Goal: Information Seeking & Learning: Learn about a topic

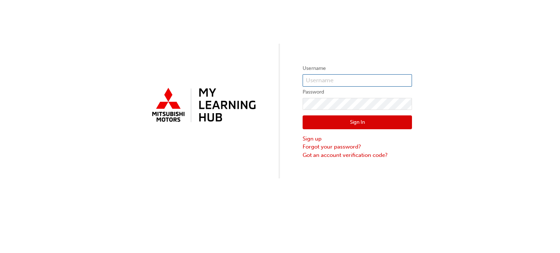
type input "0005002164"
click at [349, 122] on button "Sign In" at bounding box center [357, 123] width 109 height 14
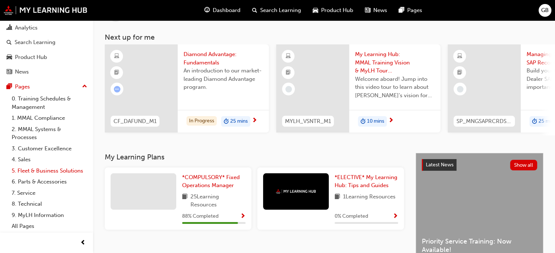
scroll to position [73, 0]
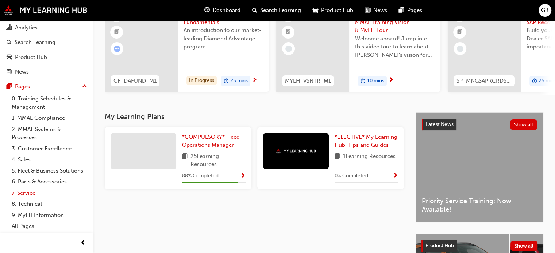
click at [19, 192] on link "7. Service" at bounding box center [49, 193] width 81 height 11
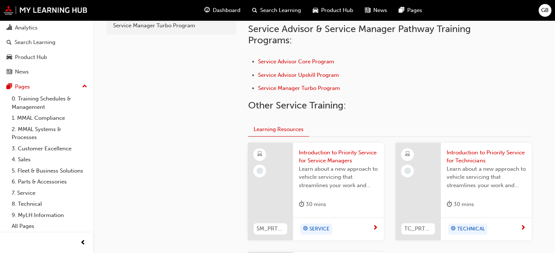
scroll to position [219, 0]
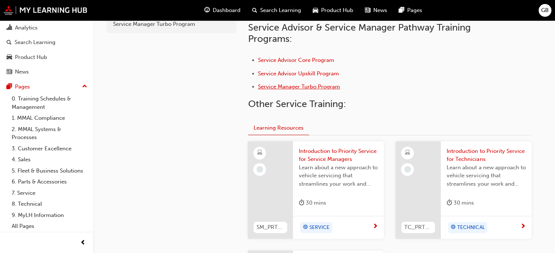
click at [290, 86] on span "Service Manager Turbo Program" at bounding box center [299, 87] width 82 height 7
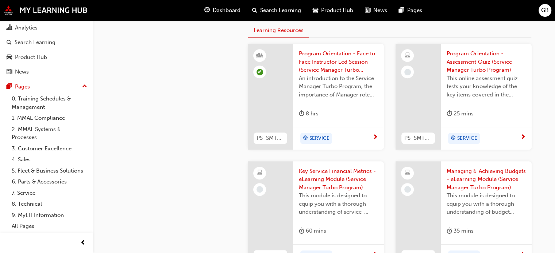
scroll to position [438, 0]
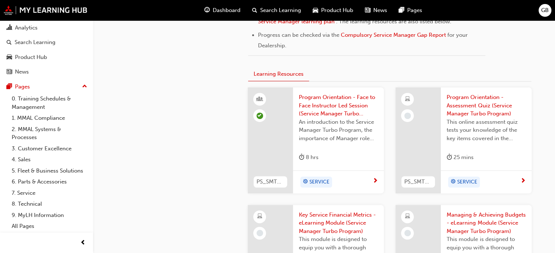
click at [473, 115] on span "Program Orientation - Assessment Quiz (Service Manager Turbo Program)" at bounding box center [485, 105] width 79 height 25
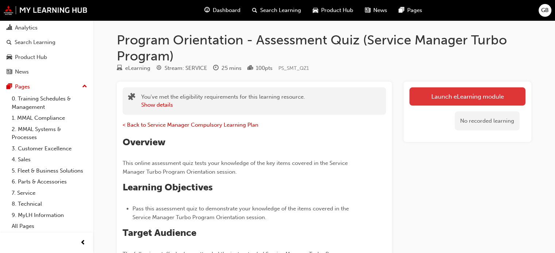
click at [475, 96] on link "Launch eLearning module" at bounding box center [467, 97] width 116 height 18
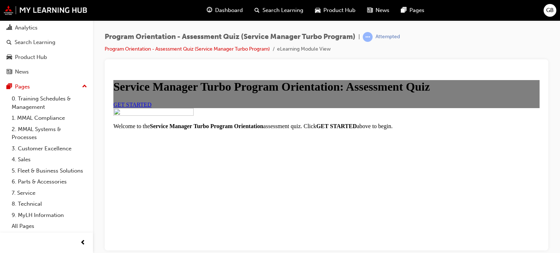
scroll to position [36, 0]
click at [152, 108] on span "GET STARTED" at bounding box center [132, 104] width 38 height 6
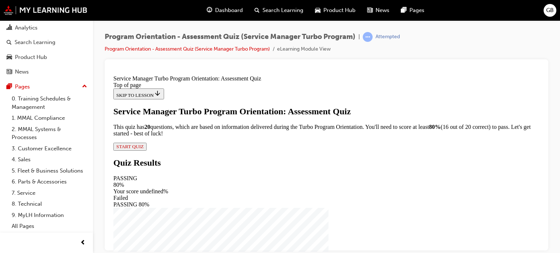
scroll to position [91, 0]
click at [144, 149] on span "START QUIZ" at bounding box center [129, 146] width 27 height 5
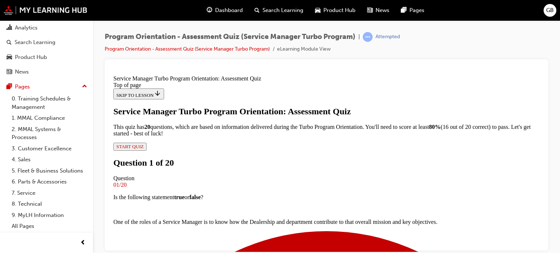
scroll to position [73, 0]
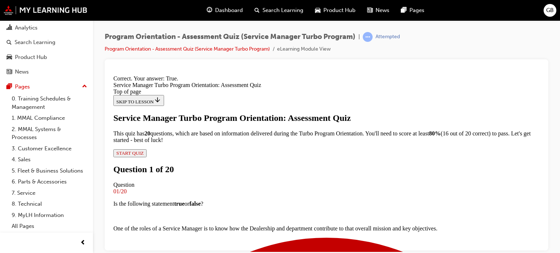
scroll to position [170, 0]
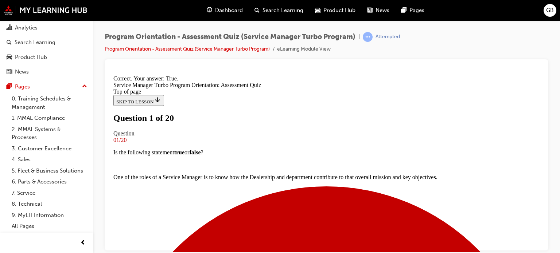
scroll to position [73, 0]
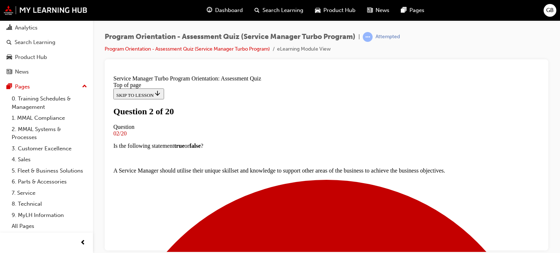
scroll to position [146, 0]
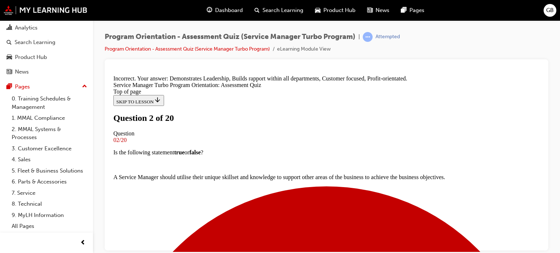
scroll to position [228, 0]
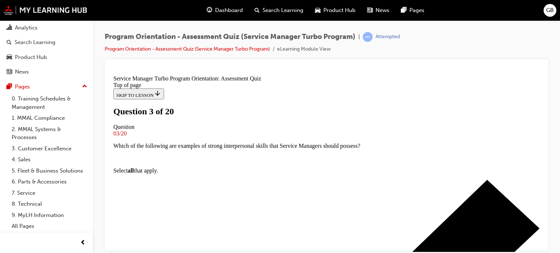
scroll to position [109, 0]
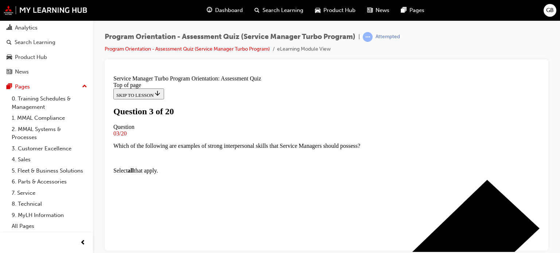
scroll to position [193, 0]
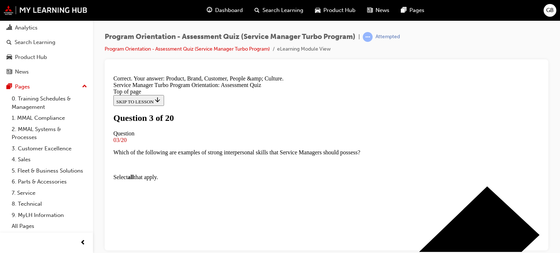
scroll to position [216, 0]
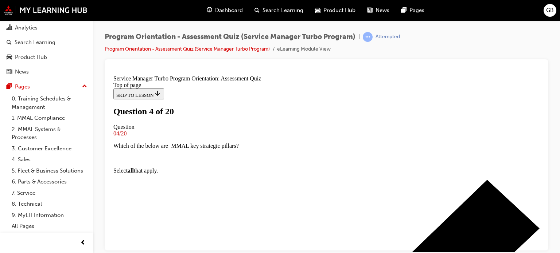
scroll to position [73, 0]
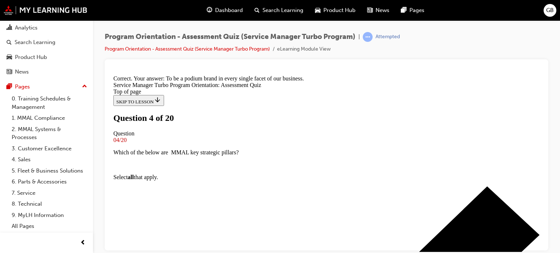
scroll to position [203, 0]
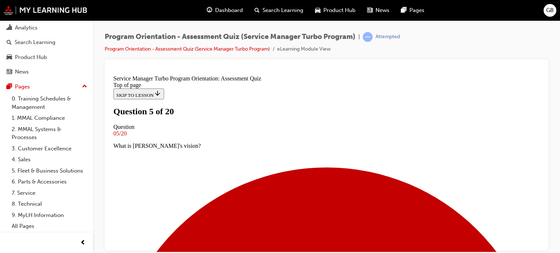
scroll to position [109, 0]
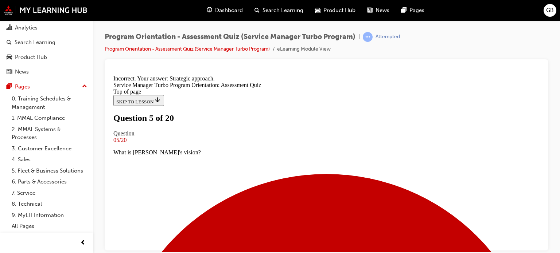
scroll to position [191, 0]
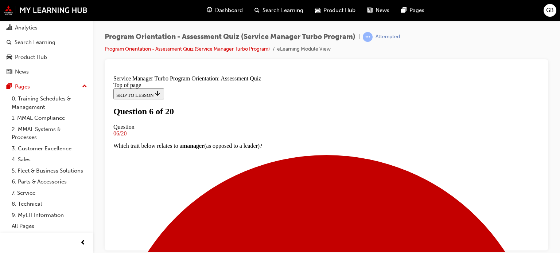
scroll to position [98, 0]
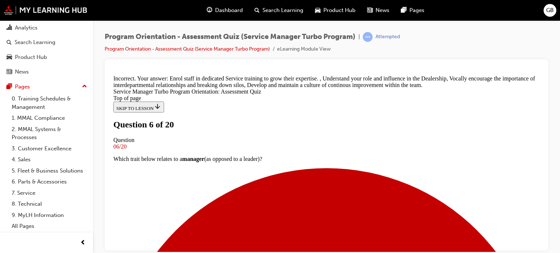
scroll to position [230, 0]
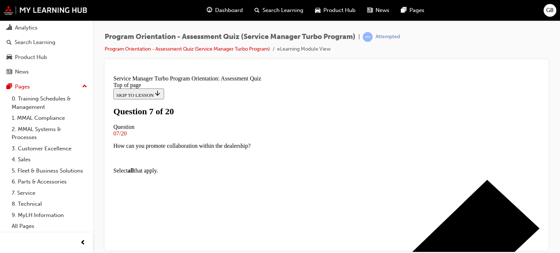
scroll to position [95, 0]
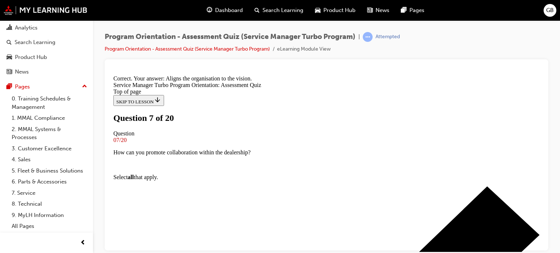
scroll to position [191, 0]
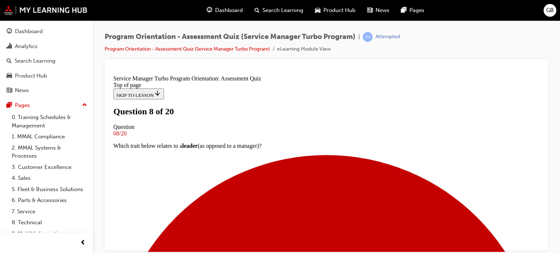
scroll to position [146, 0]
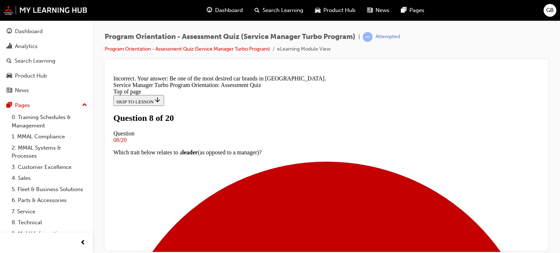
scroll to position [216, 0]
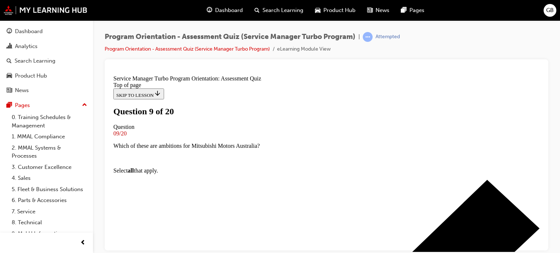
scroll to position [146, 0]
drag, startPoint x: 210, startPoint y: 105, endPoint x: 217, endPoint y: 133, distance: 29.3
drag, startPoint x: 212, startPoint y: 132, endPoint x: 210, endPoint y: 162, distance: 30.3
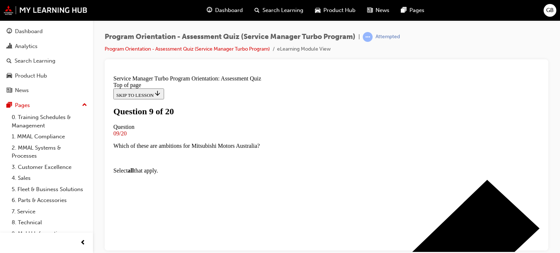
drag, startPoint x: 210, startPoint y: 160, endPoint x: 209, endPoint y: 176, distance: 15.7
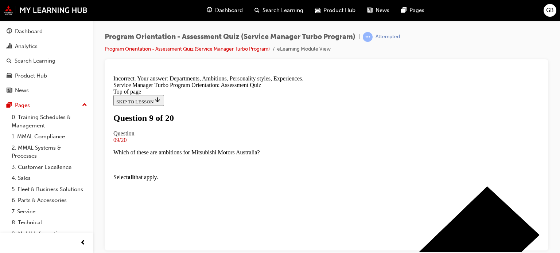
scroll to position [228, 0]
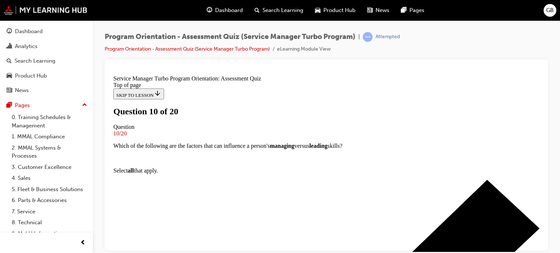
scroll to position [73, 0]
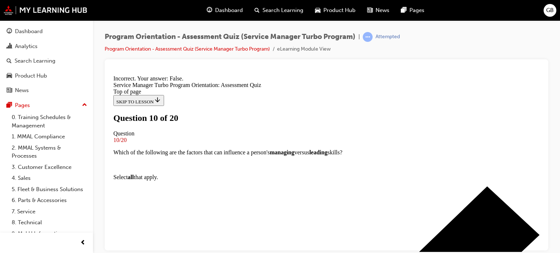
scroll to position [157, 0]
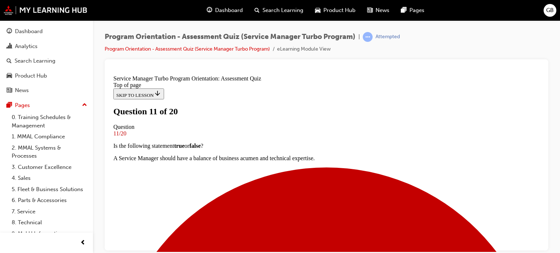
scroll to position [73, 0]
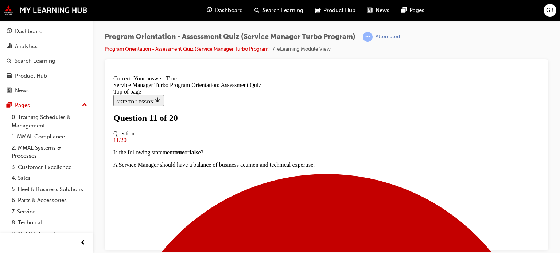
scroll to position [170, 0]
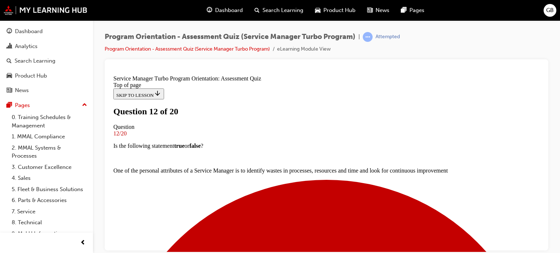
scroll to position [73, 0]
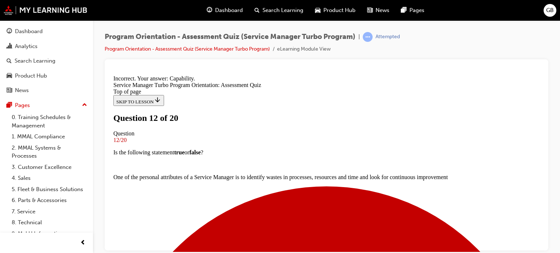
scroll to position [203, 0]
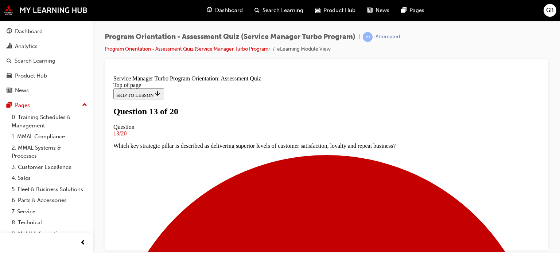
scroll to position [109, 0]
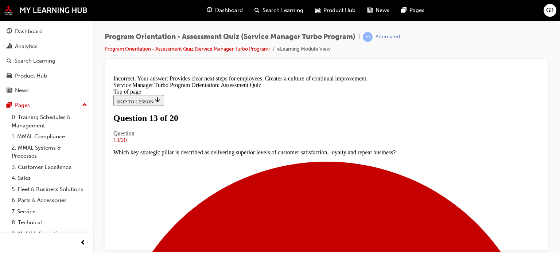
scroll to position [223, 0]
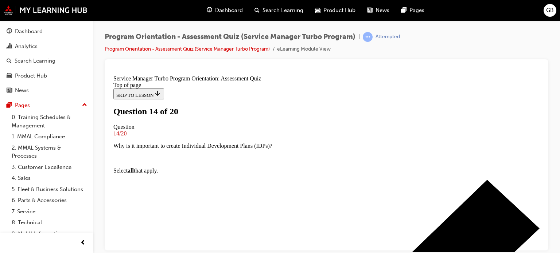
scroll to position [109, 0]
drag, startPoint x: 210, startPoint y: 152, endPoint x: 210, endPoint y: 164, distance: 12.4
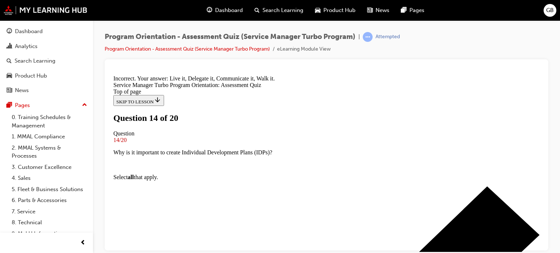
scroll to position [216, 0]
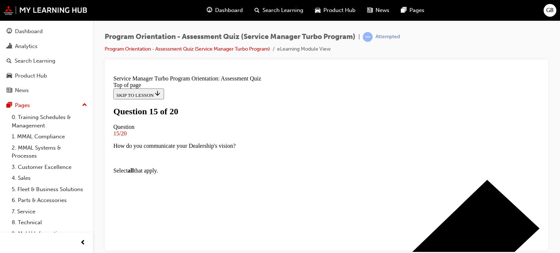
scroll to position [146, 0]
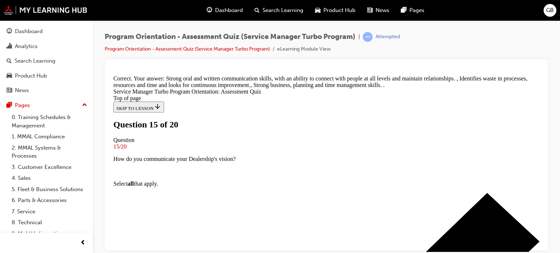
scroll to position [230, 0]
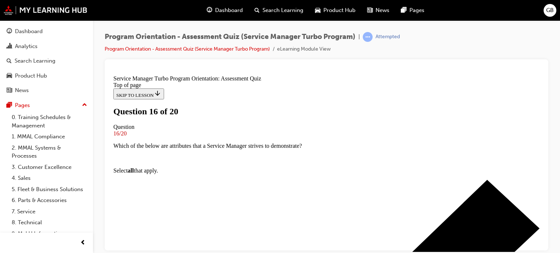
scroll to position [109, 0]
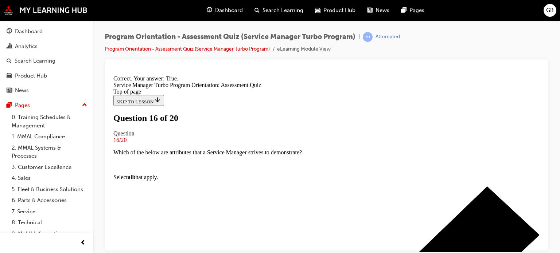
scroll to position [182, 0]
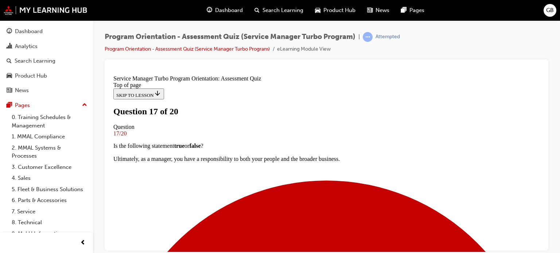
scroll to position [73, 0]
drag, startPoint x: 207, startPoint y: 226, endPoint x: 224, endPoint y: 224, distance: 17.3
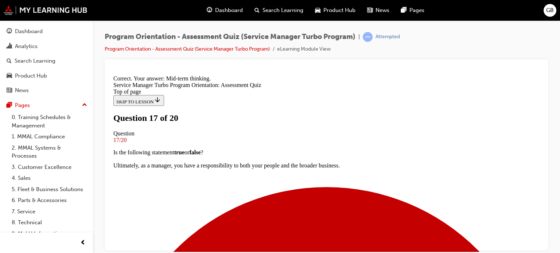
scroll to position [191, 0]
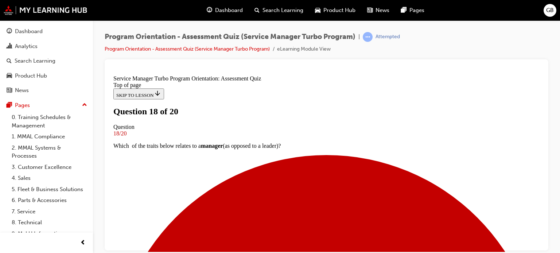
scroll to position [73, 0]
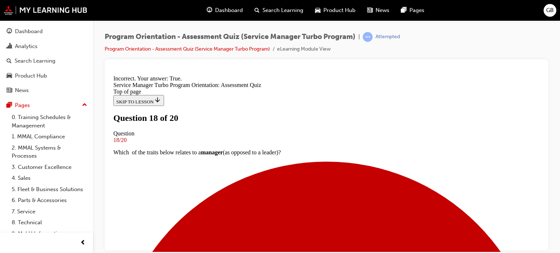
scroll to position [157, 0]
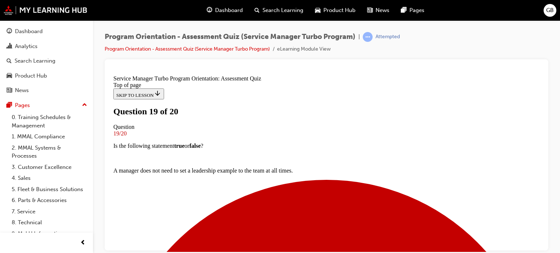
scroll to position [109, 0]
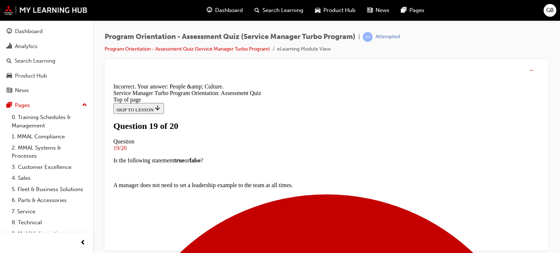
scroll to position [228, 0]
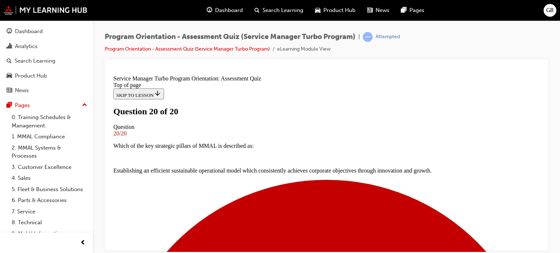
scroll to position [0, 0]
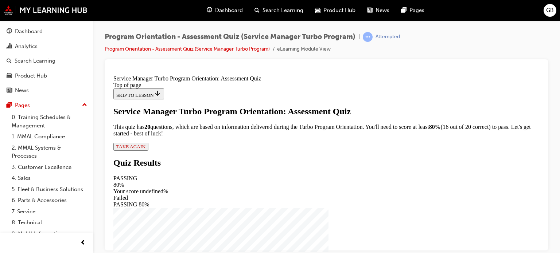
scroll to position [91, 0]
click at [146, 149] on span "TAKE AGAIN" at bounding box center [130, 146] width 29 height 5
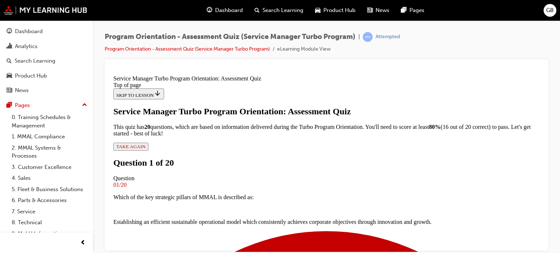
scroll to position [109, 0]
drag, startPoint x: 209, startPoint y: 168, endPoint x: 217, endPoint y: 190, distance: 24.0
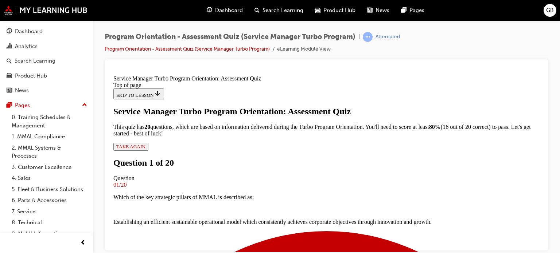
click at [211, 107] on div "Navigation menu" at bounding box center [326, 107] width 426 height 0
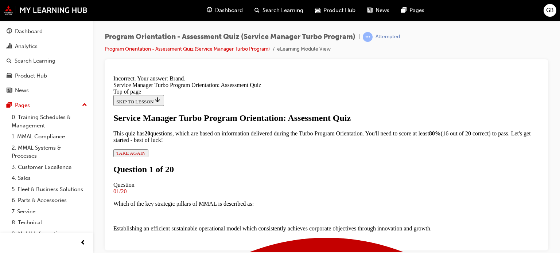
scroll to position [219, 0]
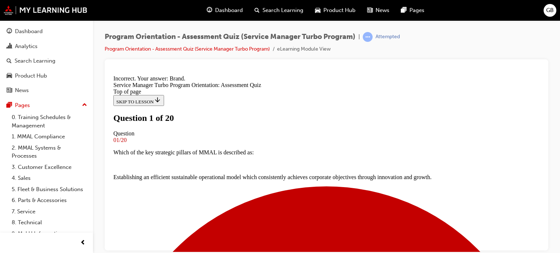
scroll to position [109, 0]
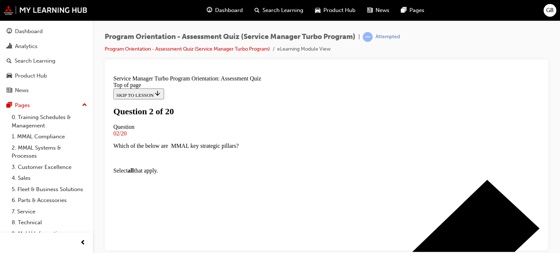
scroll to position [109, 0]
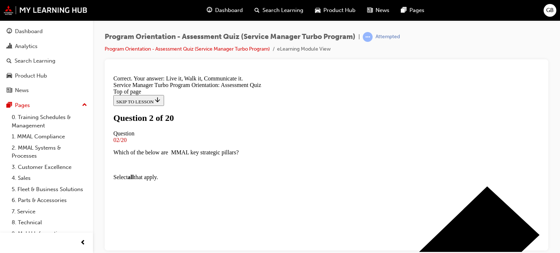
scroll to position [216, 0]
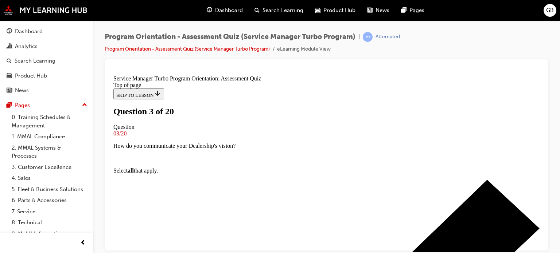
scroll to position [73, 0]
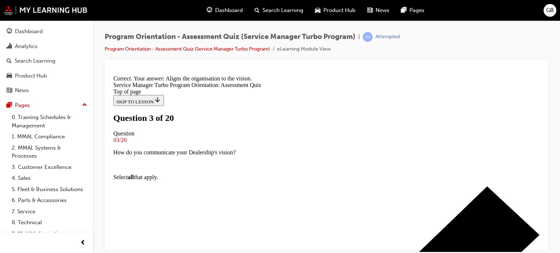
scroll to position [191, 0]
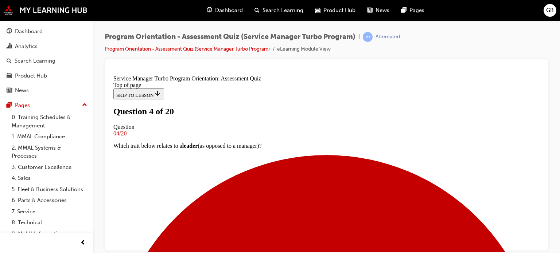
scroll to position [109, 0]
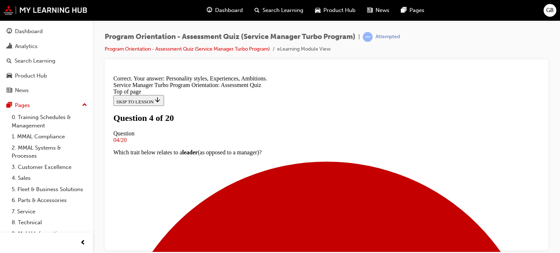
scroll to position [228, 0]
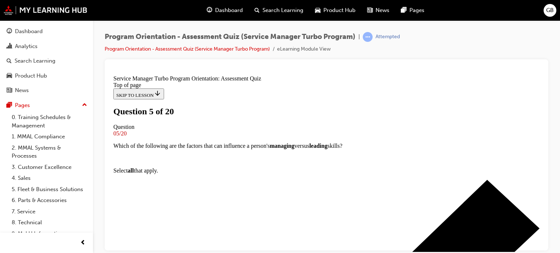
scroll to position [73, 0]
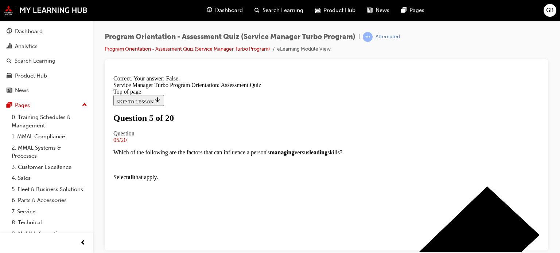
scroll to position [157, 0]
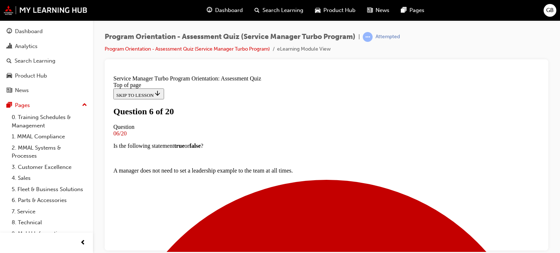
scroll to position [36, 0]
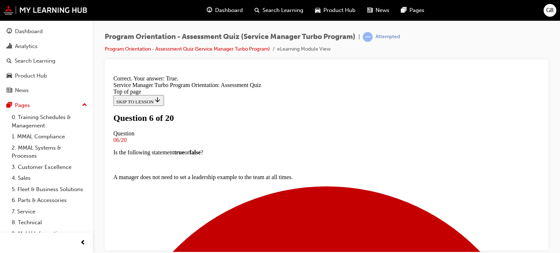
scroll to position [170, 0]
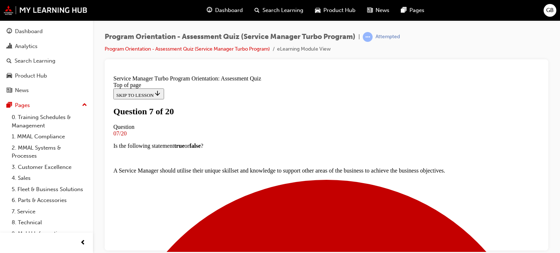
scroll to position [73, 0]
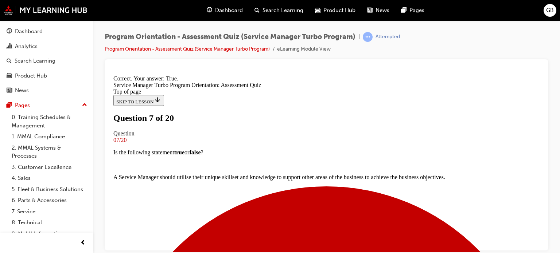
scroll to position [170, 0]
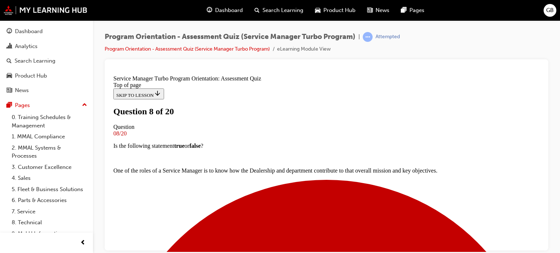
scroll to position [146, 0]
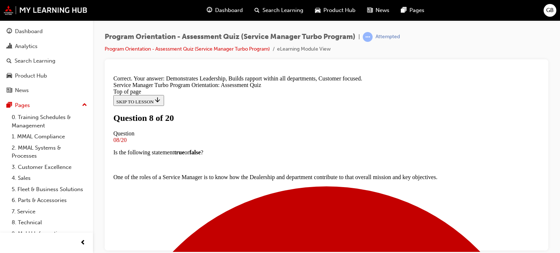
scroll to position [228, 0]
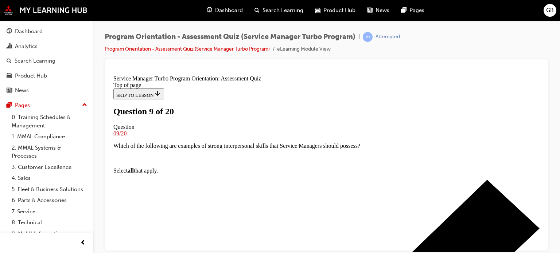
scroll to position [109, 0]
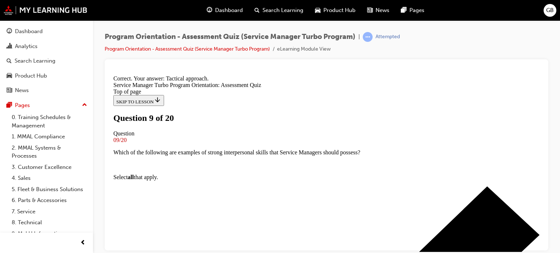
scroll to position [191, 0]
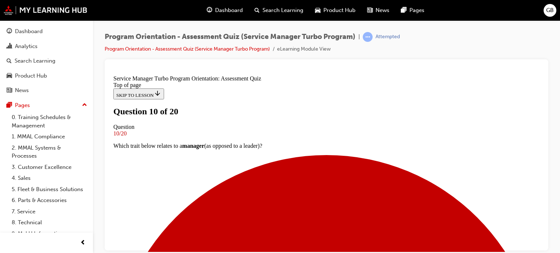
scroll to position [73, 0]
drag, startPoint x: 209, startPoint y: 205, endPoint x: 214, endPoint y: 206, distance: 5.3
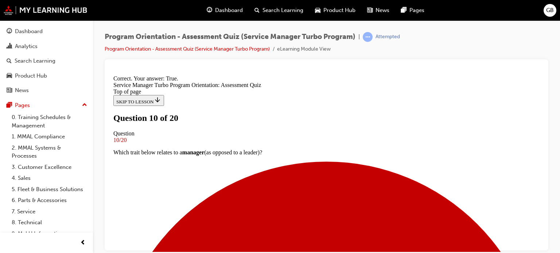
scroll to position [170, 0]
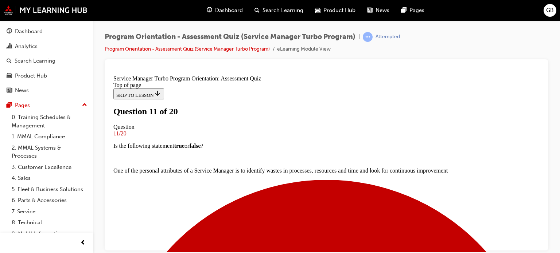
scroll to position [73, 0]
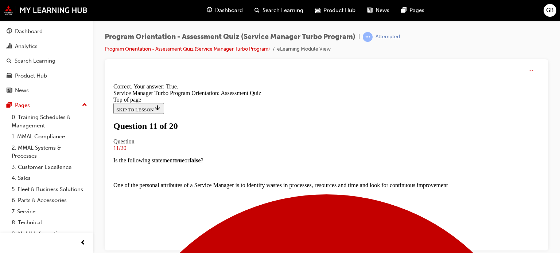
scroll to position [157, 0]
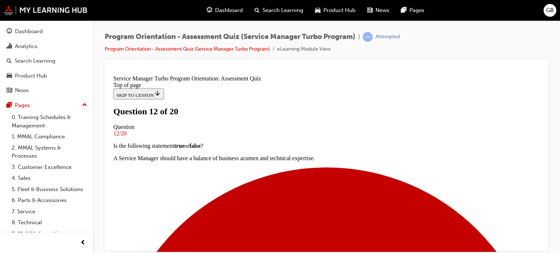
scroll to position [36, 0]
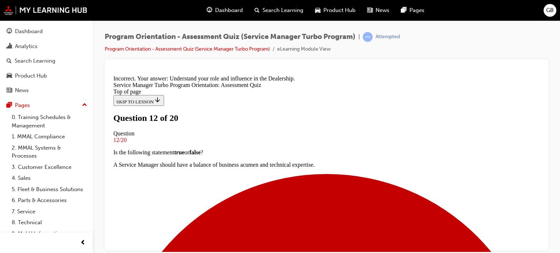
scroll to position [230, 0]
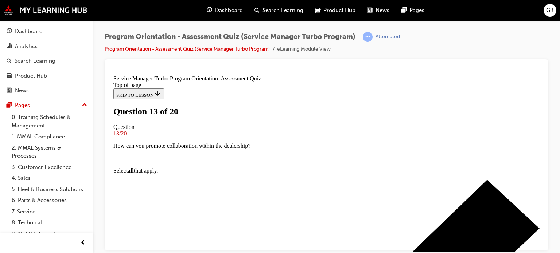
scroll to position [109, 0]
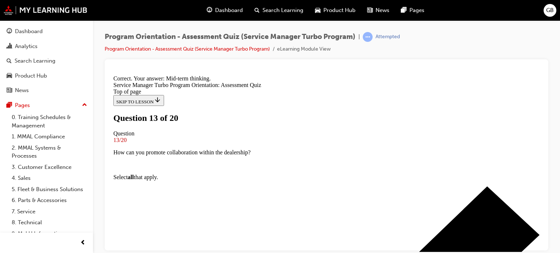
scroll to position [191, 0]
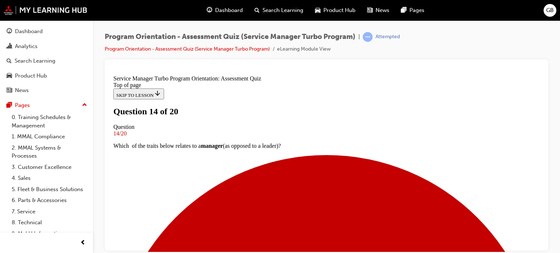
scroll to position [109, 0]
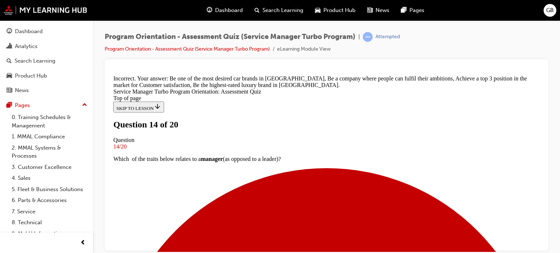
scroll to position [216, 0]
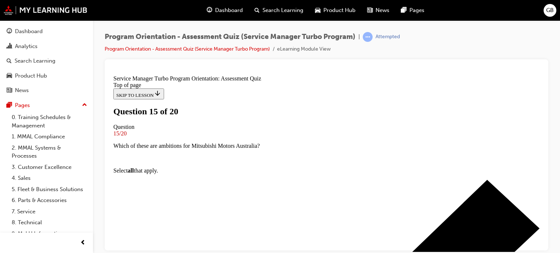
scroll to position [109, 0]
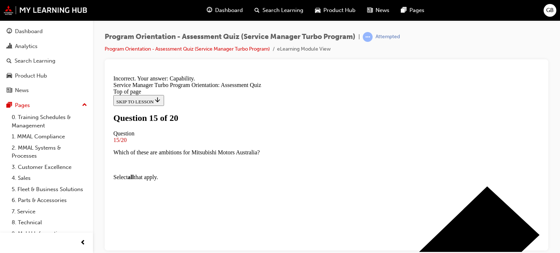
scroll to position [203, 0]
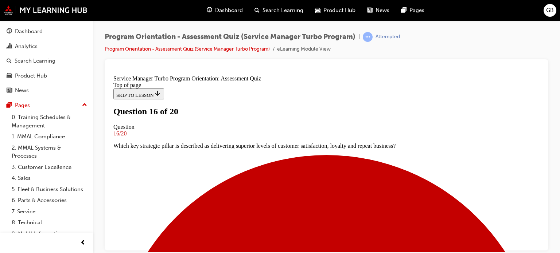
scroll to position [109, 0]
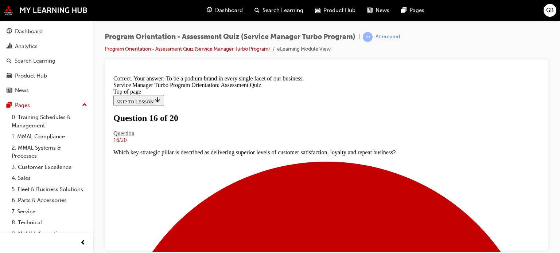
scroll to position [203, 0]
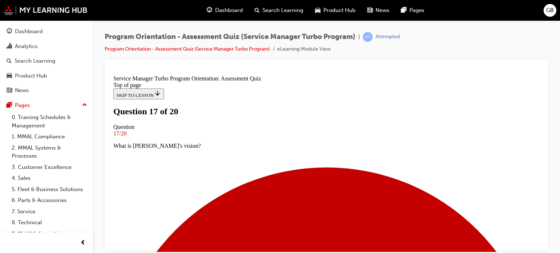
scroll to position [109, 0]
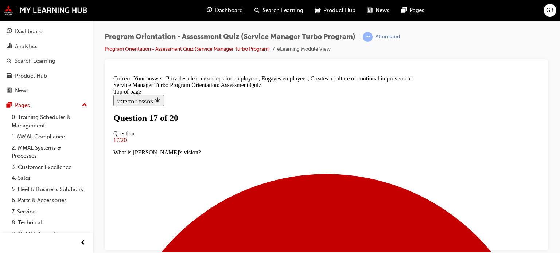
scroll to position [223, 0]
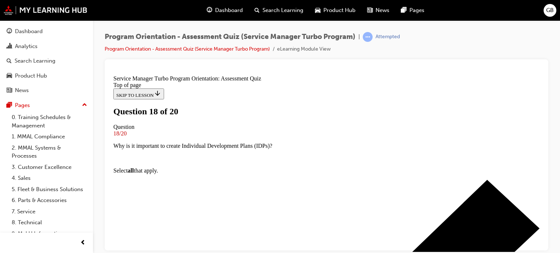
scroll to position [109, 0]
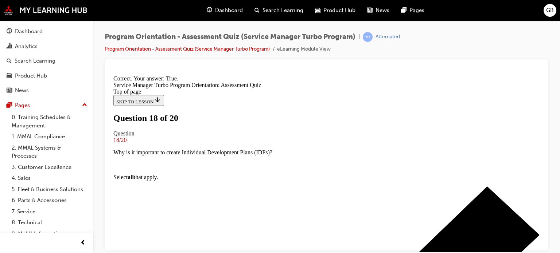
scroll to position [182, 0]
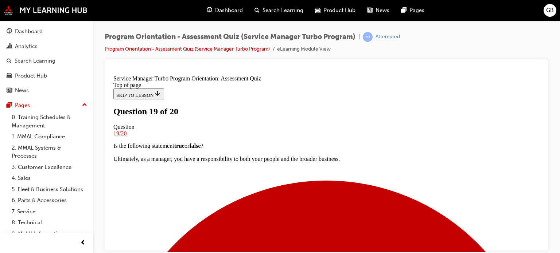
scroll to position [146, 0]
drag, startPoint x: 210, startPoint y: 153, endPoint x: 249, endPoint y: 165, distance: 41.5
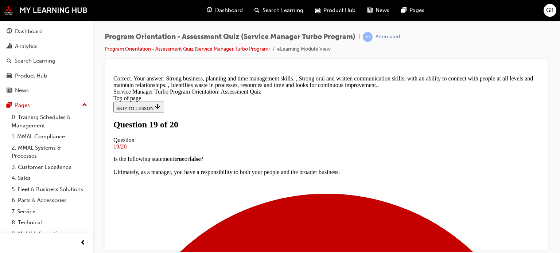
scroll to position [230, 0]
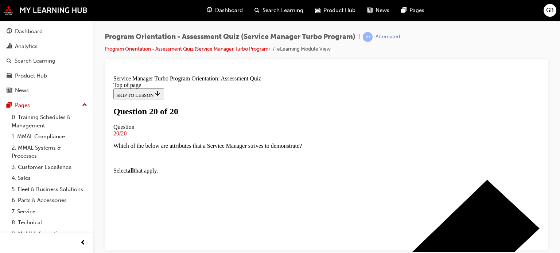
scroll to position [201, 0]
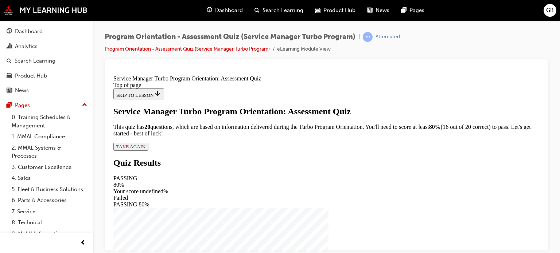
scroll to position [91, 0]
click at [146, 149] on span "TAKE AGAIN" at bounding box center [130, 146] width 29 height 5
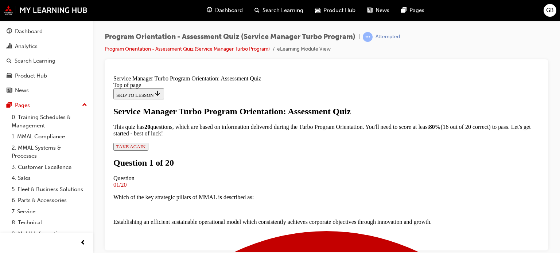
scroll to position [146, 0]
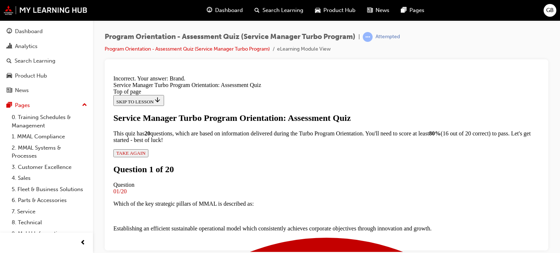
scroll to position [228, 0]
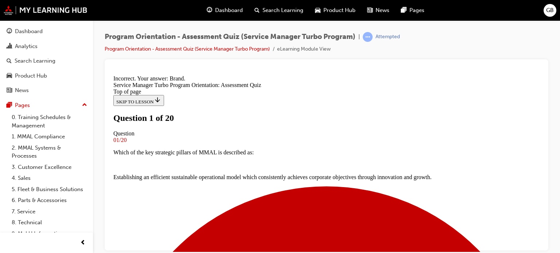
scroll to position [109, 0]
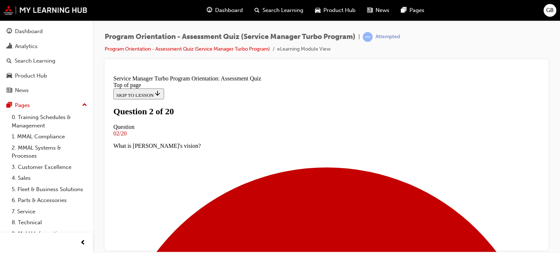
scroll to position [146, 0]
drag, startPoint x: 212, startPoint y: 128, endPoint x: 212, endPoint y: 132, distance: 4.7
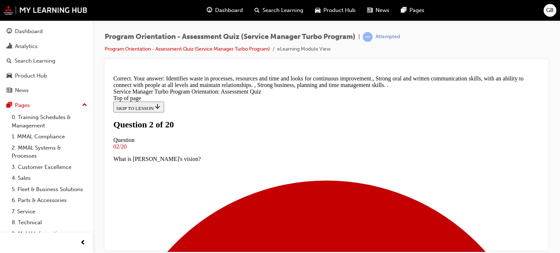
scroll to position [230, 0]
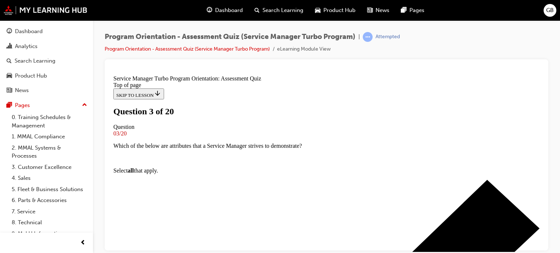
scroll to position [146, 0]
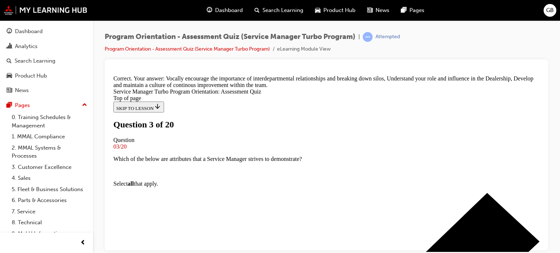
scroll to position [230, 0]
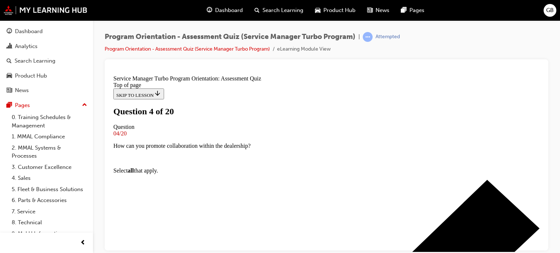
scroll to position [73, 0]
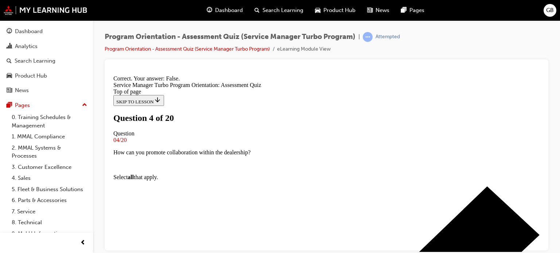
scroll to position [157, 0]
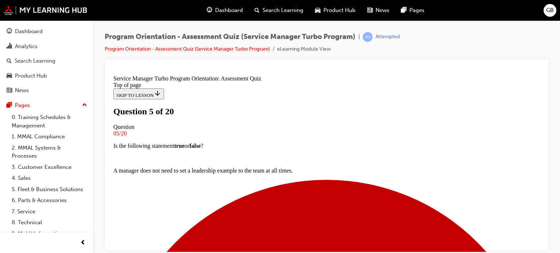
scroll to position [73, 0]
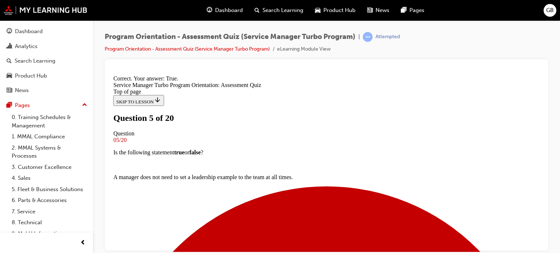
scroll to position [170, 0]
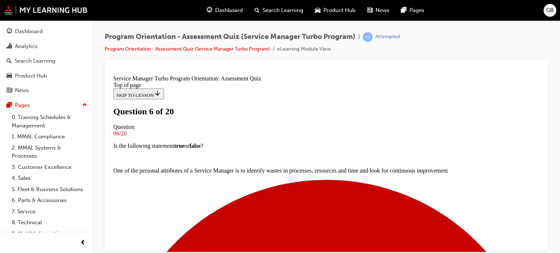
scroll to position [109, 0]
drag, startPoint x: 212, startPoint y: 191, endPoint x: 343, endPoint y: 224, distance: 134.5
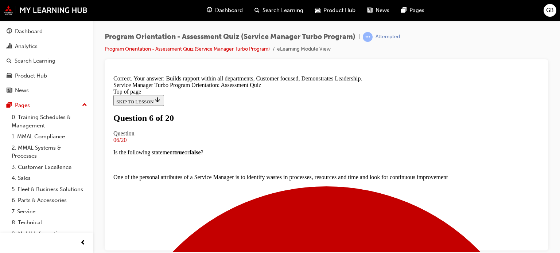
scroll to position [228, 0]
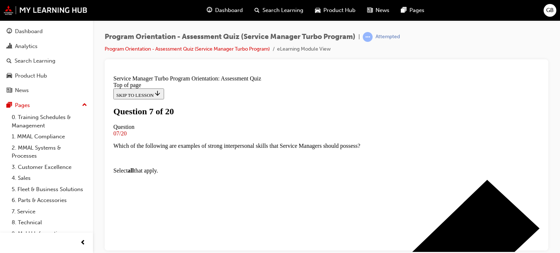
scroll to position [73, 0]
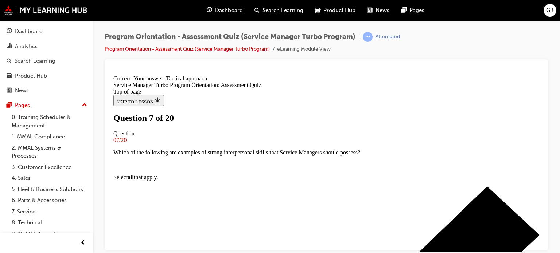
scroll to position [191, 0]
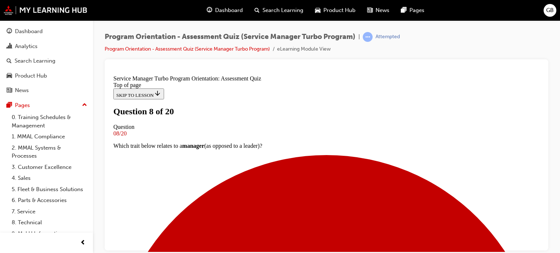
scroll to position [109, 0]
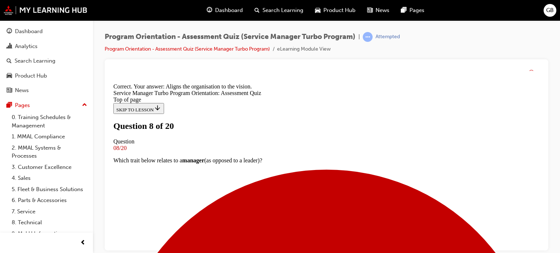
scroll to position [191, 0]
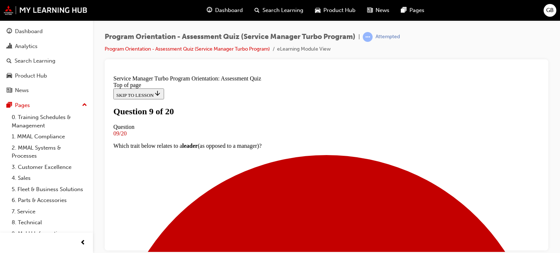
scroll to position [73, 0]
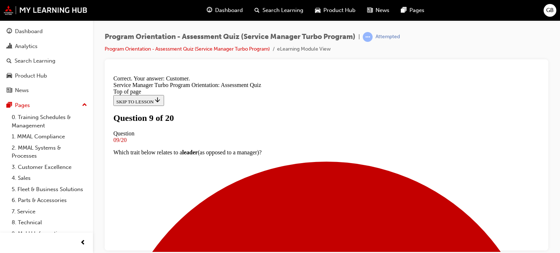
scroll to position [203, 0]
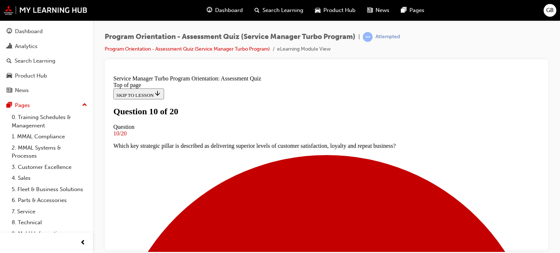
scroll to position [109, 0]
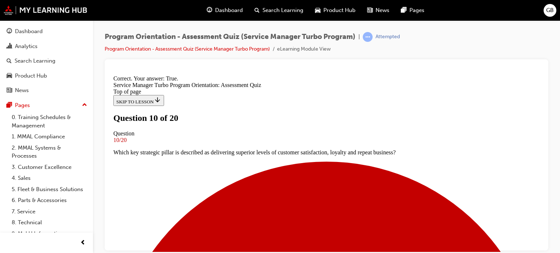
scroll to position [182, 0]
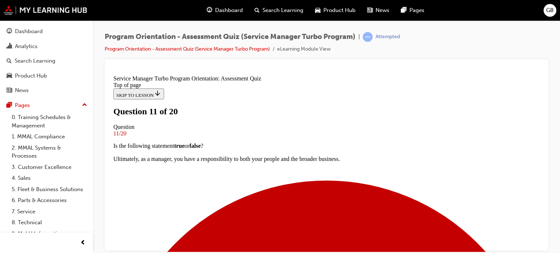
scroll to position [73, 0]
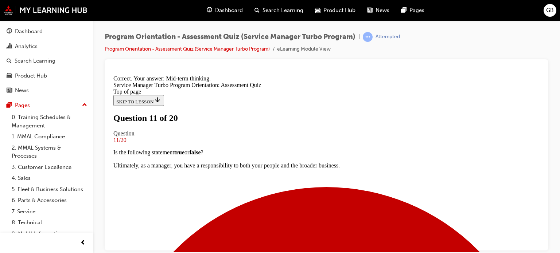
scroll to position [191, 0]
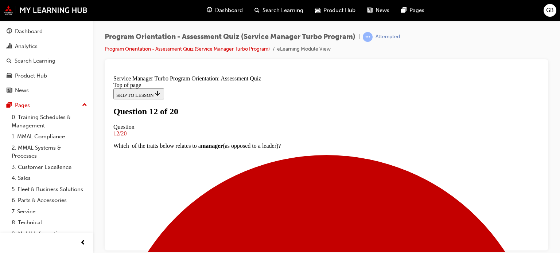
scroll to position [146, 0]
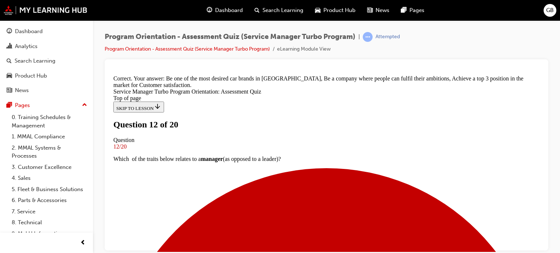
scroll to position [216, 0]
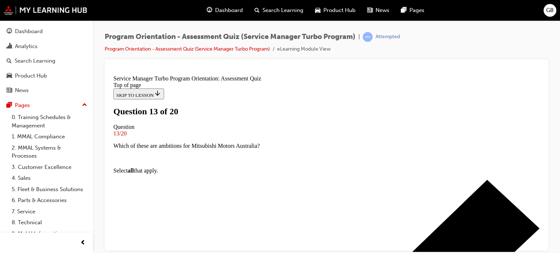
scroll to position [73, 0]
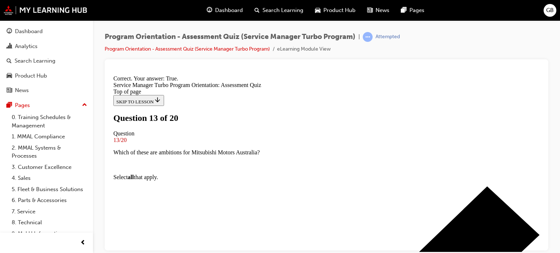
scroll to position [170, 0]
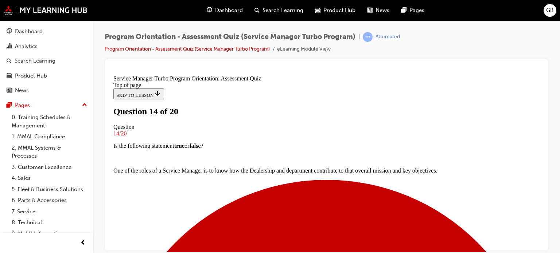
scroll to position [146, 0]
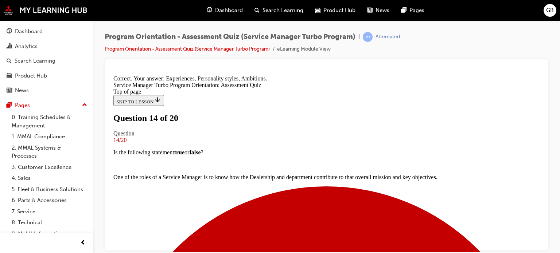
scroll to position [228, 0]
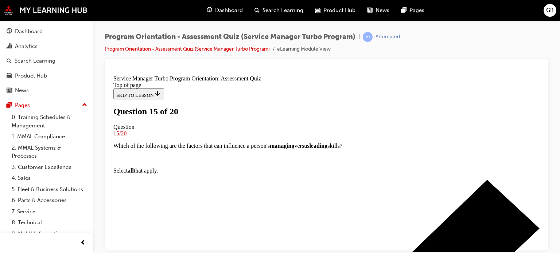
scroll to position [73, 0]
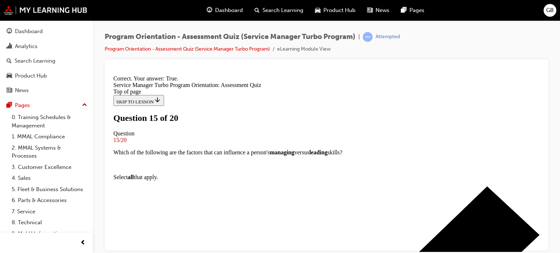
scroll to position [170, 0]
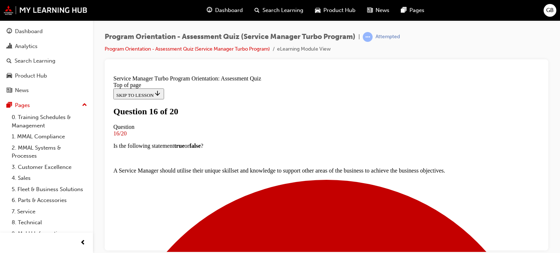
scroll to position [36, 0]
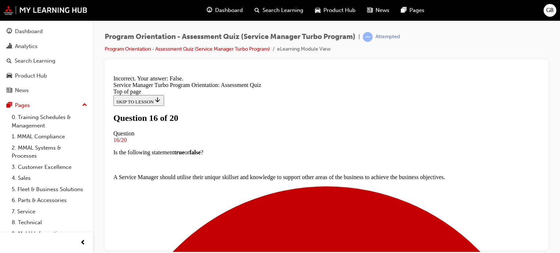
scroll to position [157, 0]
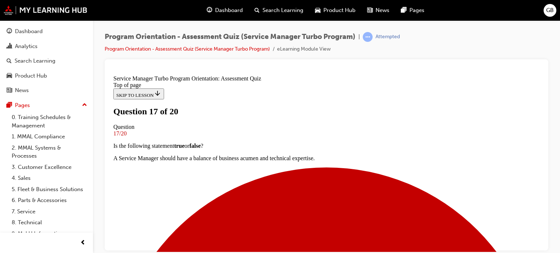
scroll to position [146, 0]
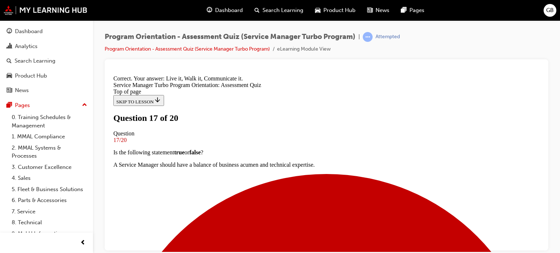
scroll to position [216, 0]
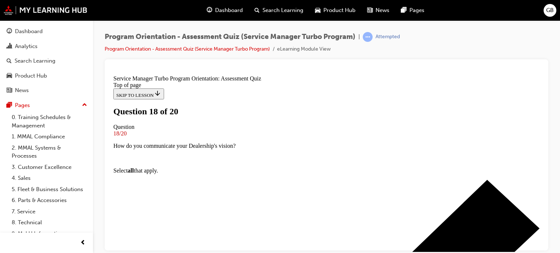
scroll to position [109, 0]
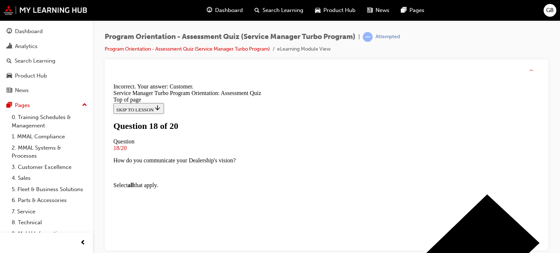
scroll to position [216, 0]
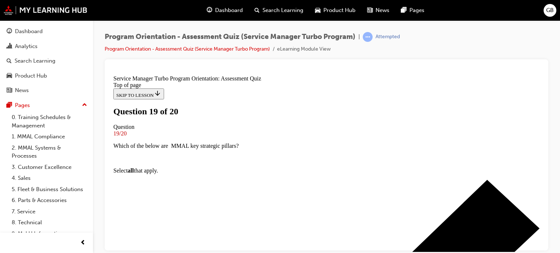
scroll to position [146, 0]
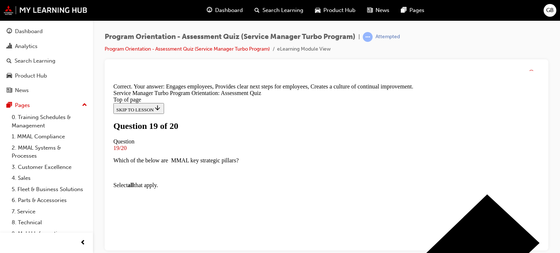
scroll to position [223, 0]
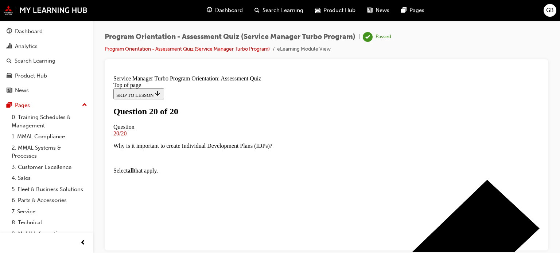
scroll to position [192, 0]
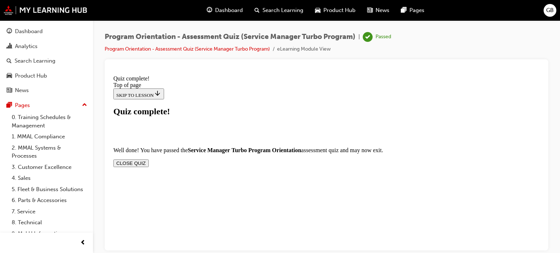
click at [149, 159] on button "CLOSE QUIZ" at bounding box center [130, 163] width 35 height 8
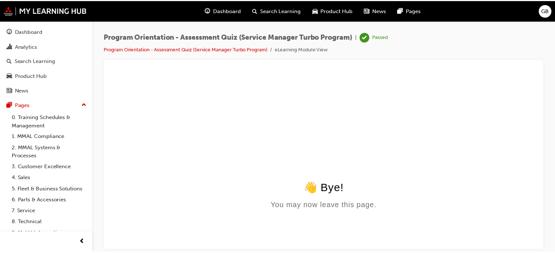
scroll to position [0, 0]
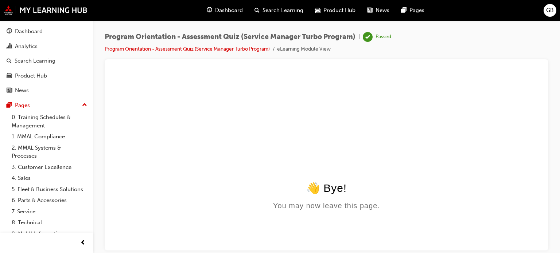
click at [320, 175] on html "👋 Bye! You may now leave this page." at bounding box center [327, 142] width 432 height 141
drag, startPoint x: 247, startPoint y: 94, endPoint x: 261, endPoint y: 85, distance: 17.2
click at [247, 94] on html "👋 Bye! You may now leave this page." at bounding box center [327, 142] width 432 height 141
click at [372, 34] on span "learningRecordVerb_PASS-icon" at bounding box center [368, 37] width 10 height 10
click at [195, 117] on html "👋 Bye! You may now leave this page." at bounding box center [327, 142] width 432 height 141
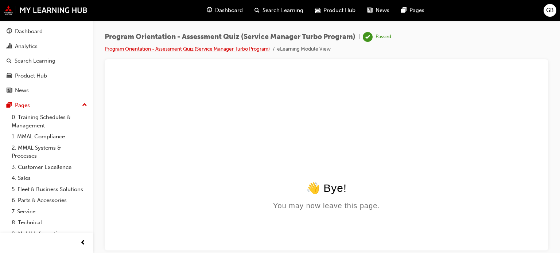
click at [205, 46] on link "Program Orientation - Assessment Quiz (Service Manager Turbo Program)" at bounding box center [187, 49] width 165 height 6
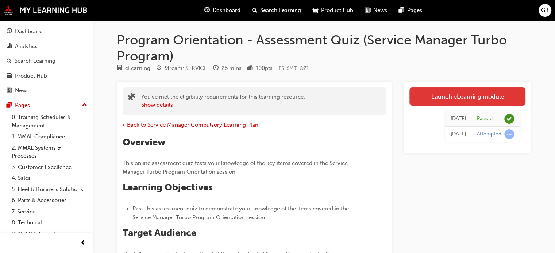
click at [470, 93] on link "Launch eLearning module" at bounding box center [467, 97] width 116 height 18
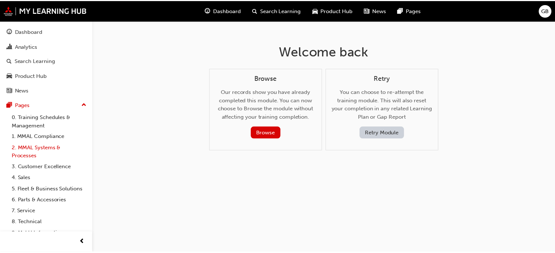
scroll to position [27, 0]
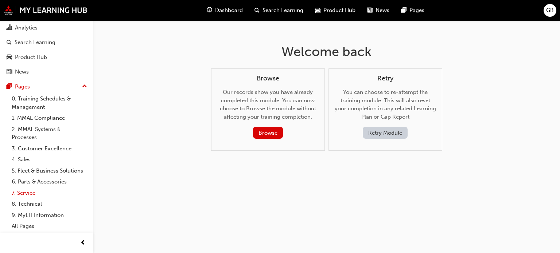
click at [20, 192] on link "7. Service" at bounding box center [49, 193] width 81 height 11
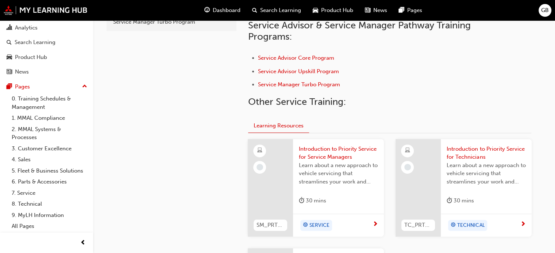
scroll to position [182, 0]
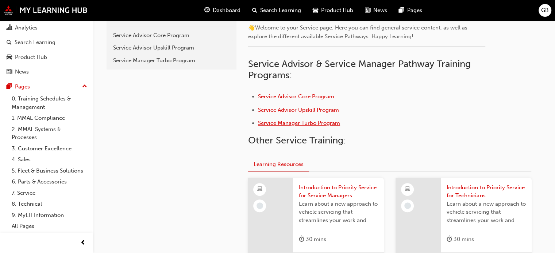
click at [297, 121] on span "Service Manager Turbo Program" at bounding box center [299, 123] width 82 height 7
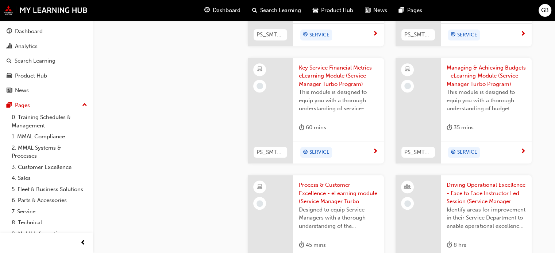
scroll to position [584, 0]
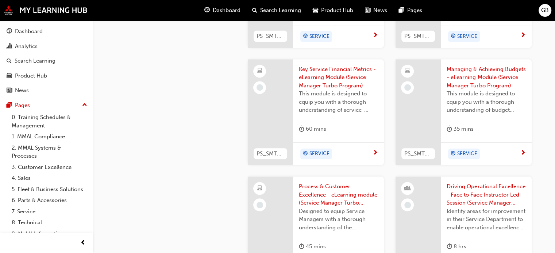
click at [331, 73] on span "Key Service Financial Metrics - eLearning Module (Service Manager Turbo Program)" at bounding box center [338, 77] width 79 height 25
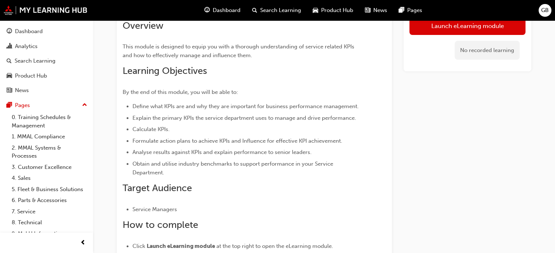
scroll to position [49, 0]
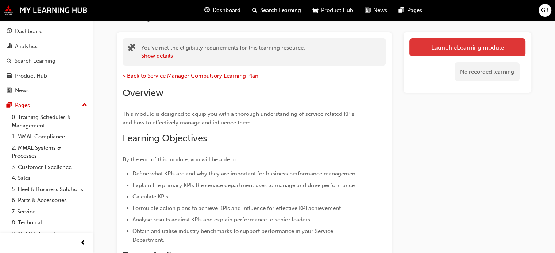
click at [468, 46] on link "Launch eLearning module" at bounding box center [467, 47] width 116 height 18
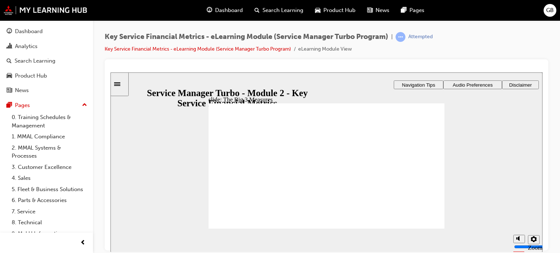
drag, startPoint x: 433, startPoint y: 230, endPoint x: 432, endPoint y: 226, distance: 3.9
click at [433, 229] on section "Playback Speed 2 1.75 1.5 1.25" at bounding box center [327, 241] width 432 height 24
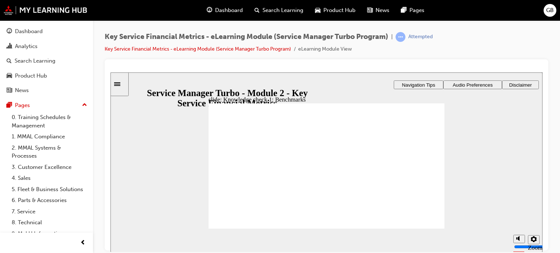
drag, startPoint x: 397, startPoint y: 203, endPoint x: 247, endPoint y: 184, distance: 151.1
drag, startPoint x: 262, startPoint y: 202, endPoint x: 303, endPoint y: 183, distance: 45.2
drag, startPoint x: 303, startPoint y: 203, endPoint x: 355, endPoint y: 181, distance: 56.7
drag, startPoint x: 351, startPoint y: 204, endPoint x: 413, endPoint y: 184, distance: 64.9
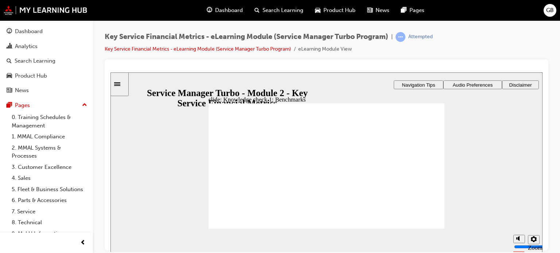
drag, startPoint x: 296, startPoint y: 185, endPoint x: 351, endPoint y: 185, distance: 55.4
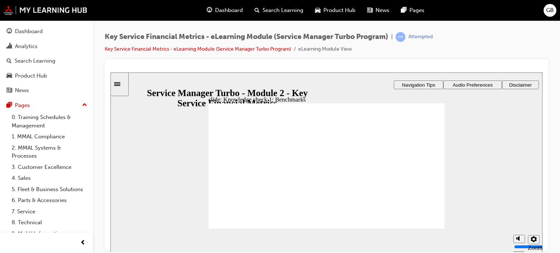
drag, startPoint x: 259, startPoint y: 203, endPoint x: 246, endPoint y: 183, distance: 23.9
drag, startPoint x: 300, startPoint y: 205, endPoint x: 297, endPoint y: 185, distance: 20.0
drag, startPoint x: 242, startPoint y: 184, endPoint x: 278, endPoint y: 208, distance: 43.0
drag, startPoint x: 256, startPoint y: 203, endPoint x: 353, endPoint y: 184, distance: 98.9
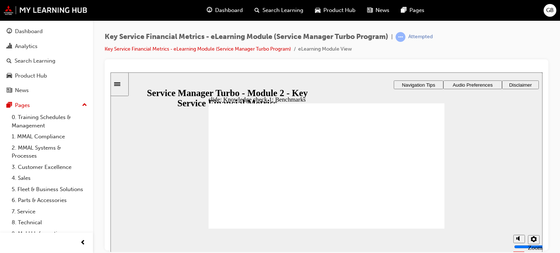
drag, startPoint x: 391, startPoint y: 206, endPoint x: 228, endPoint y: 183, distance: 164.6
drag, startPoint x: 354, startPoint y: 208, endPoint x: 415, endPoint y: 187, distance: 64.2
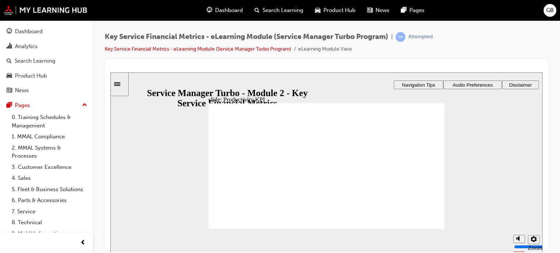
drag, startPoint x: 381, startPoint y: 186, endPoint x: 383, endPoint y: 191, distance: 6.4
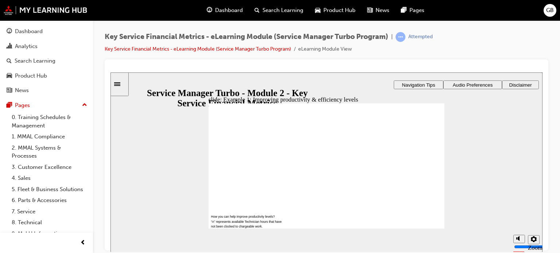
drag, startPoint x: 321, startPoint y: 183, endPoint x: 326, endPoint y: 191, distance: 9.6
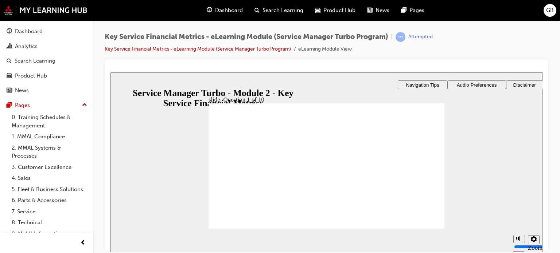
checkbox input "true"
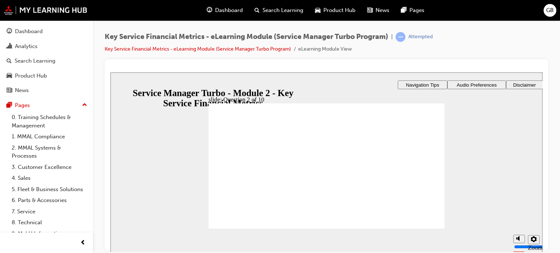
radio input "true"
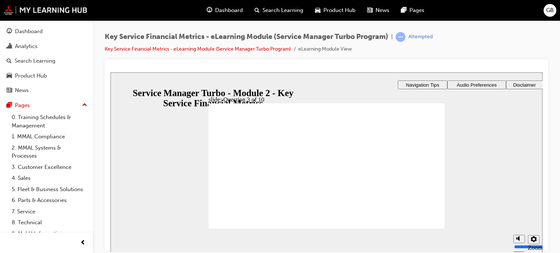
drag, startPoint x: 296, startPoint y: 143, endPoint x: 423, endPoint y: 197, distance: 138.1
drag, startPoint x: 420, startPoint y: 195, endPoint x: 309, endPoint y: 147, distance: 121.8
drag, startPoint x: 360, startPoint y: 196, endPoint x: 216, endPoint y: 168, distance: 146.4
drag, startPoint x: 223, startPoint y: 193, endPoint x: 402, endPoint y: 161, distance: 181.5
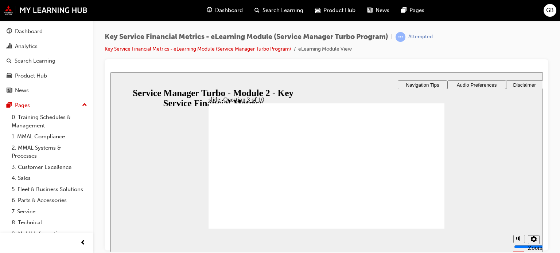
drag, startPoint x: 282, startPoint y: 196, endPoint x: 344, endPoint y: 169, distance: 66.8
drag, startPoint x: 290, startPoint y: 139, endPoint x: 221, endPoint y: 171, distance: 75.6
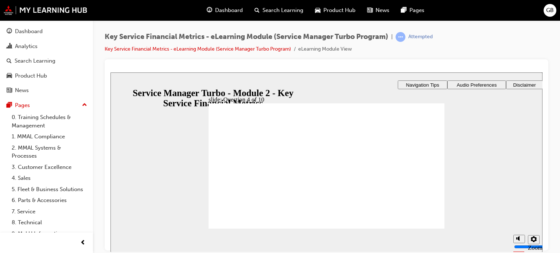
radio input "false"
radio input "true"
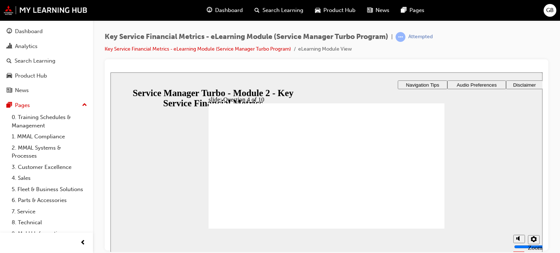
radio input "true"
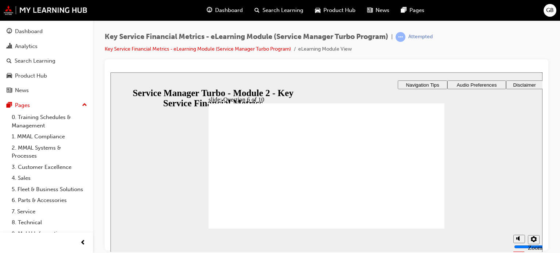
radio input "true"
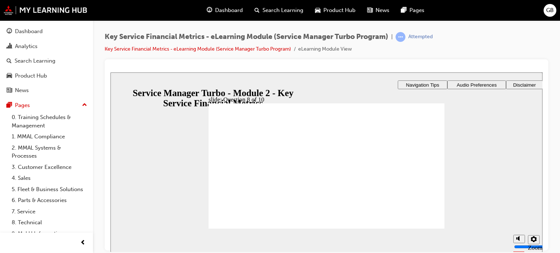
radio input "true"
checkbox input "true"
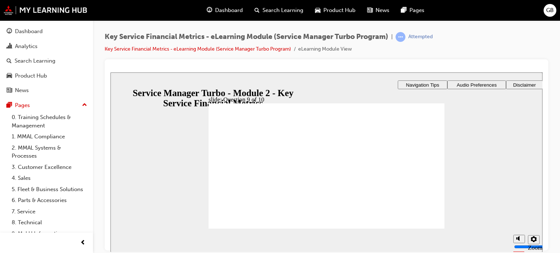
radio input "true"
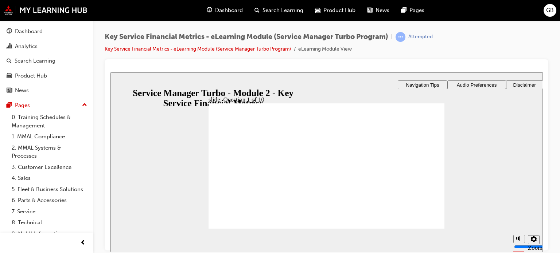
checkbox input "true"
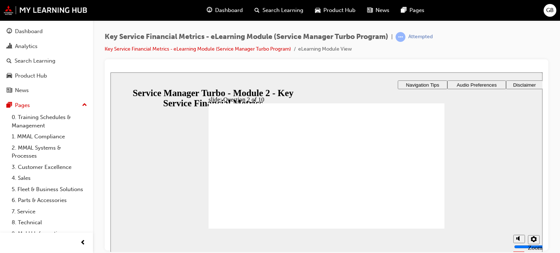
radio input "true"
drag, startPoint x: 350, startPoint y: 189, endPoint x: 219, endPoint y: 166, distance: 133.2
drag, startPoint x: 227, startPoint y: 191, endPoint x: 397, endPoint y: 164, distance: 172.2
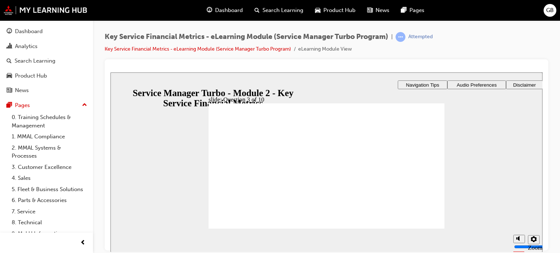
drag, startPoint x: 284, startPoint y: 193, endPoint x: 346, endPoint y: 179, distance: 63.0
drag, startPoint x: 413, startPoint y: 191, endPoint x: 284, endPoint y: 163, distance: 131.6
